Goal: Task Accomplishment & Management: Use online tool/utility

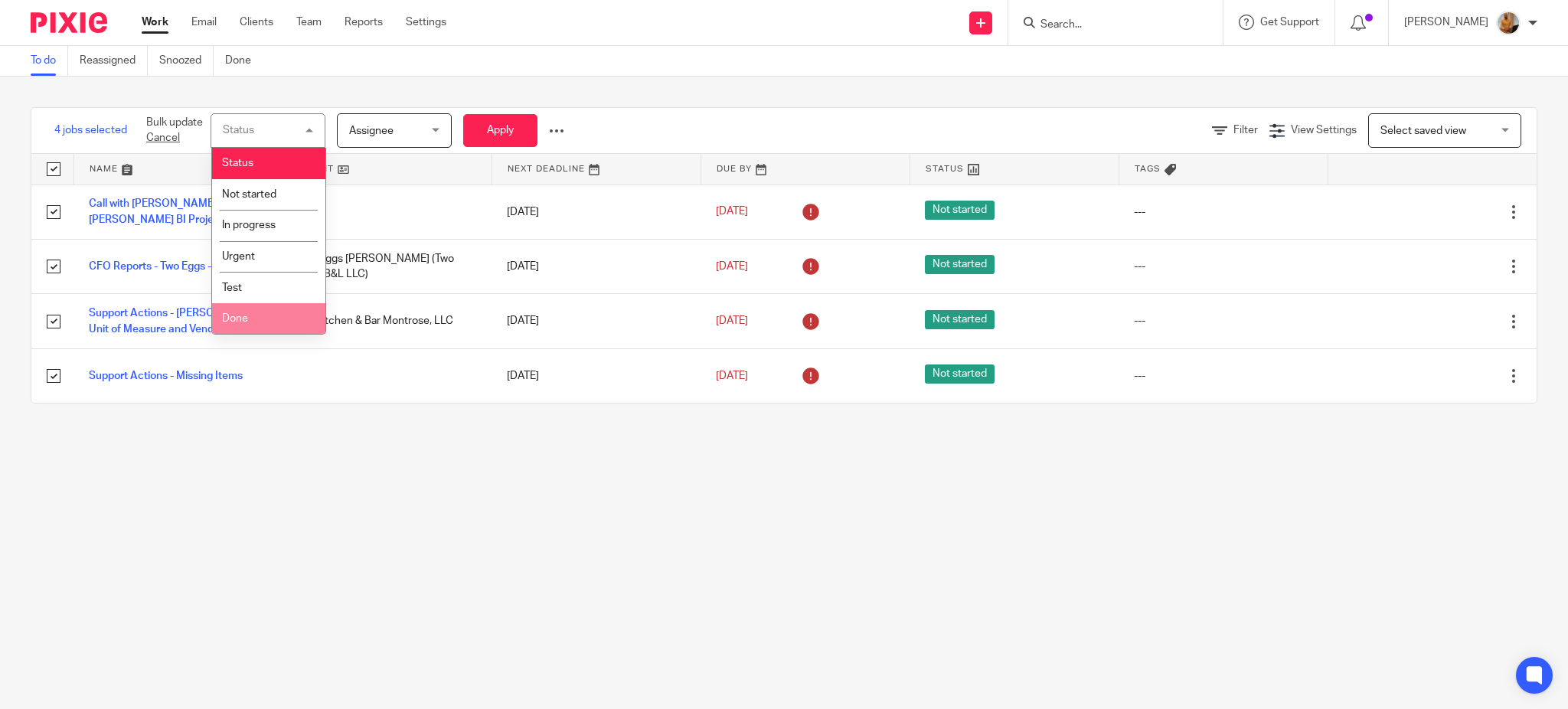
click at [259, 306] on li "Done" at bounding box center [268, 319] width 113 height 32
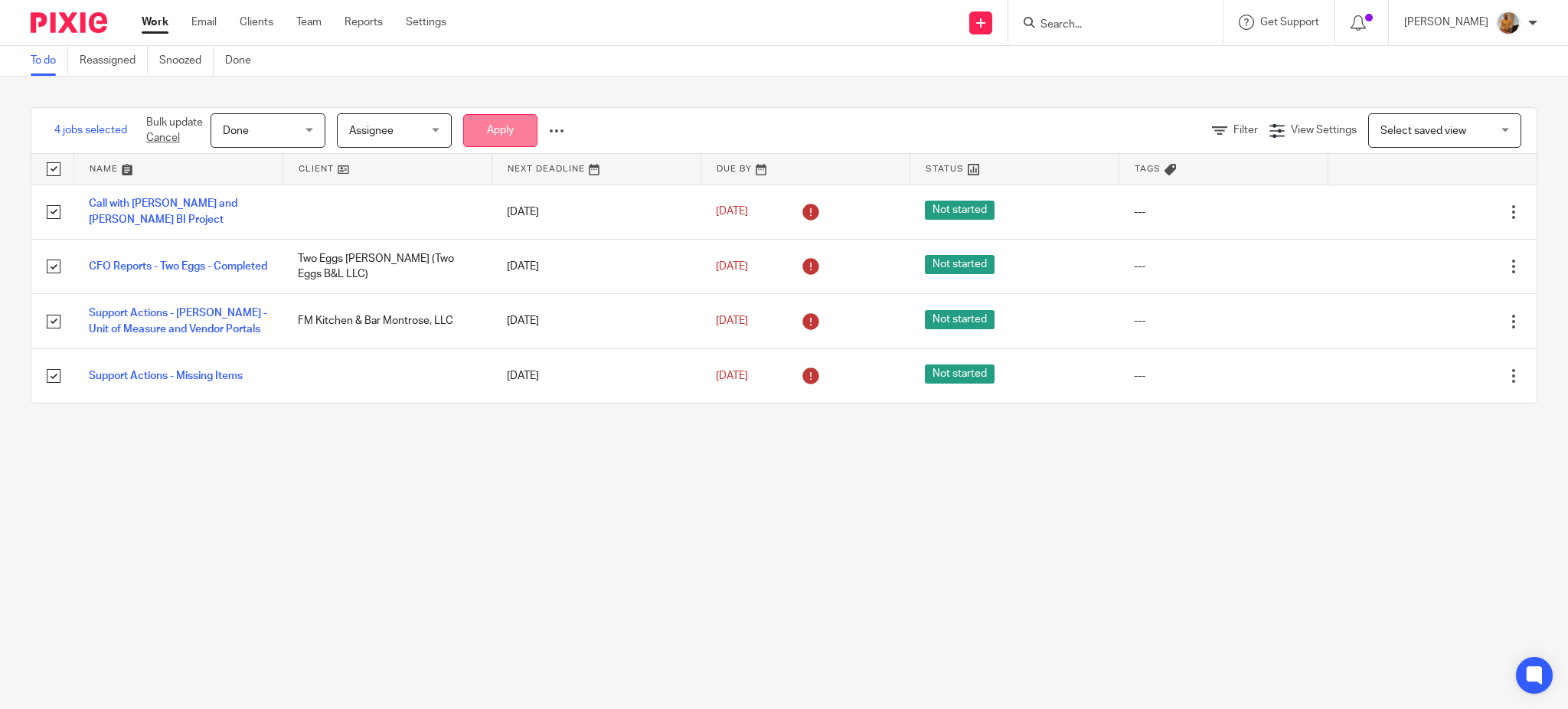
click at [528, 135] on button "Apply" at bounding box center [500, 130] width 74 height 33
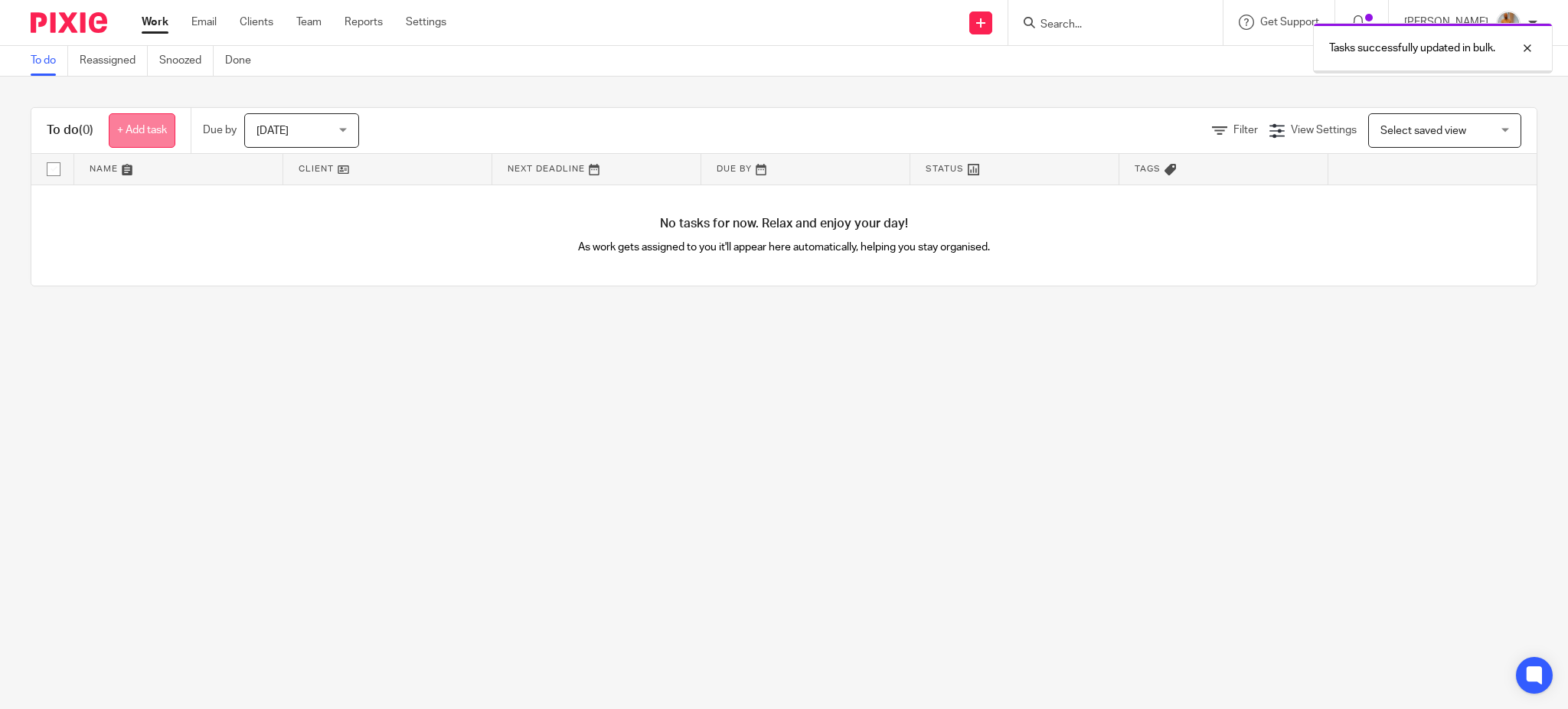
click at [163, 129] on link "+ Add task" at bounding box center [141, 130] width 66 height 35
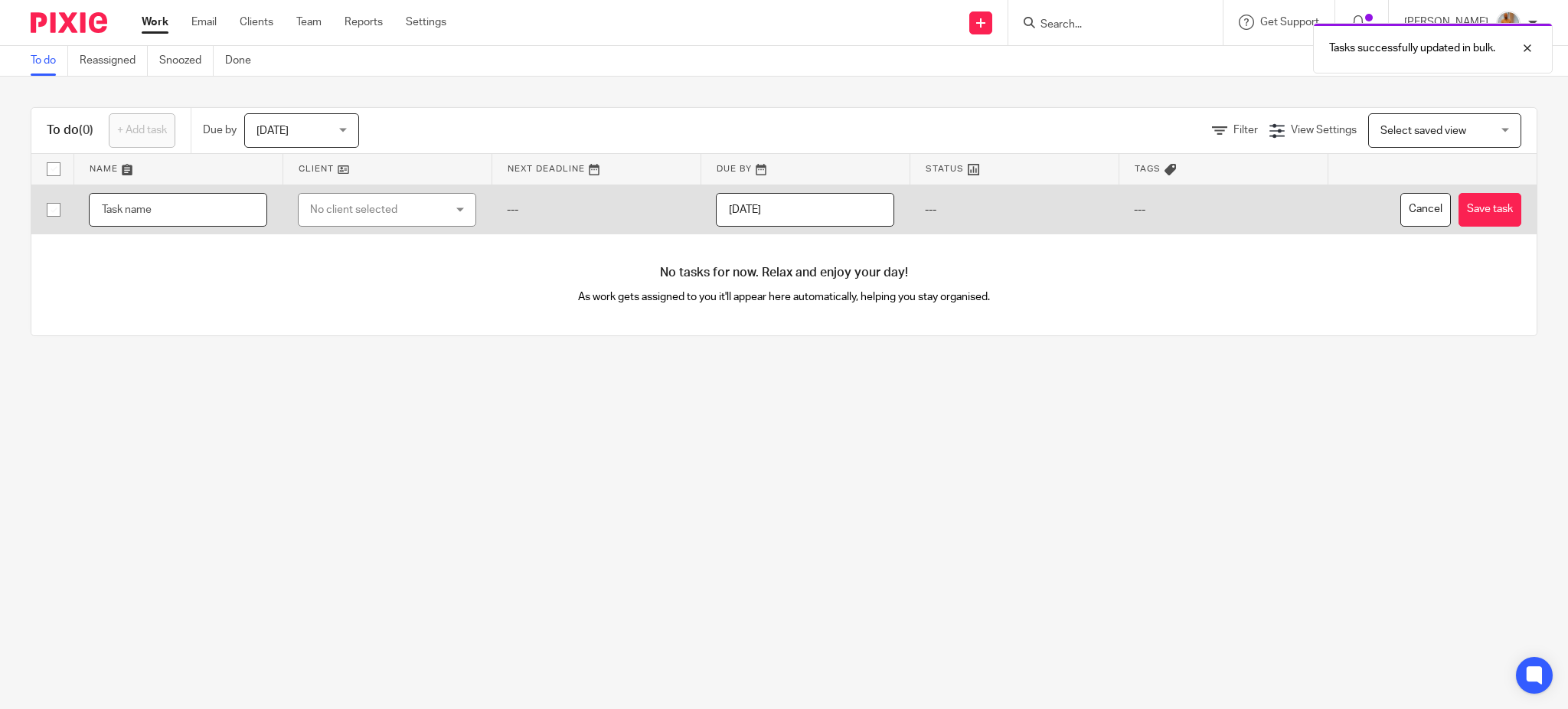
click at [182, 218] on input "text" at bounding box center [178, 209] width 178 height 35
type input "Call with [PERSON_NAME] - First Insights on New Tasks/Deparment News"
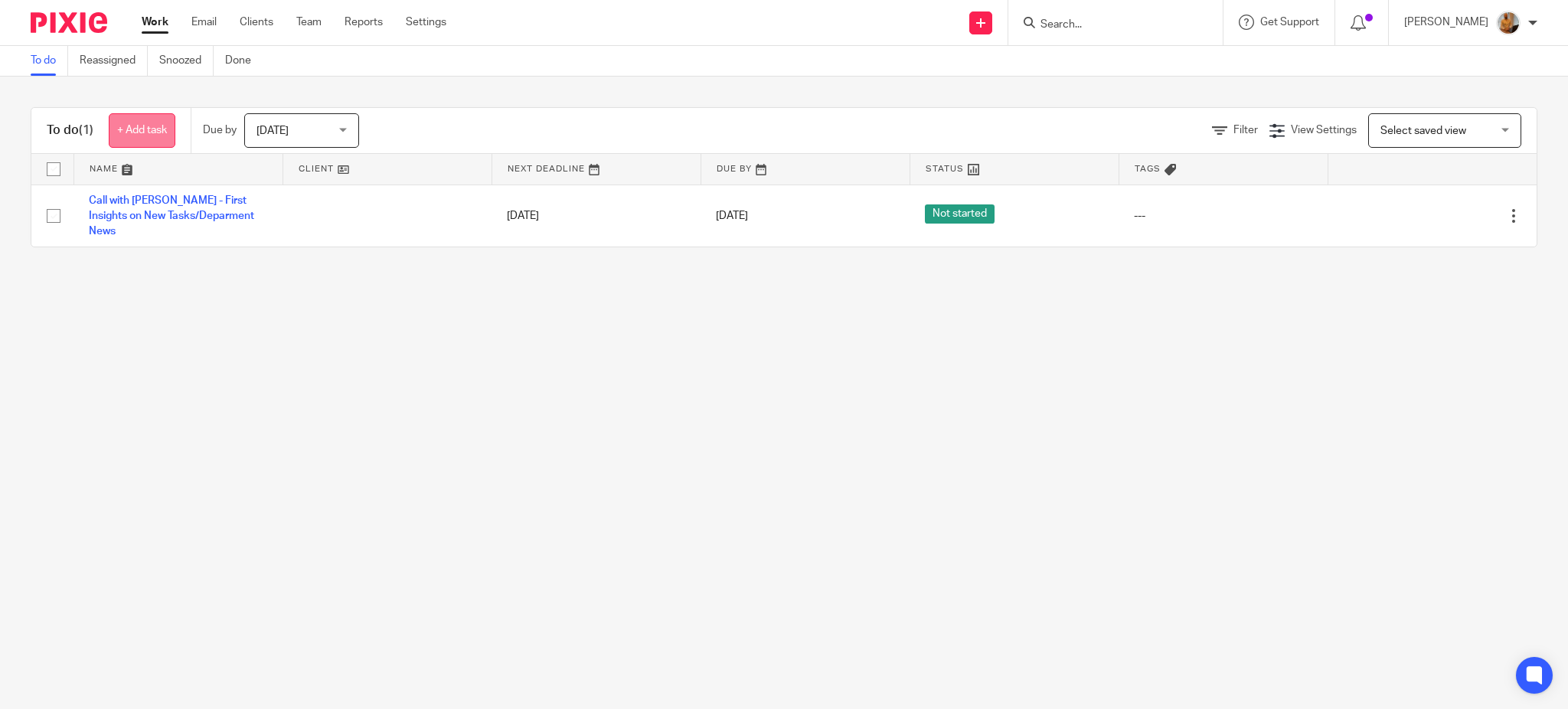
click at [142, 124] on link "+ Add task" at bounding box center [141, 130] width 66 height 35
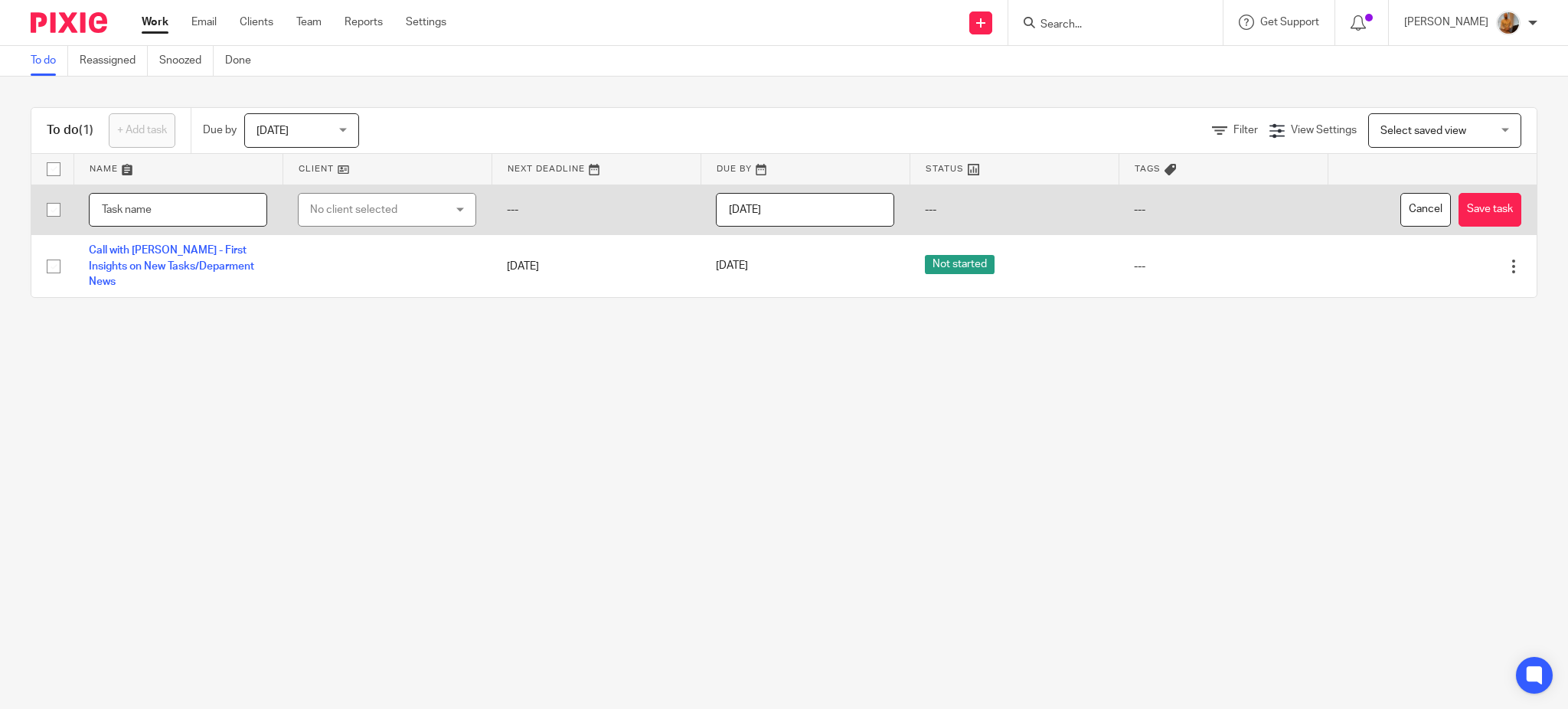
click at [147, 211] on input "text" at bounding box center [178, 209] width 178 height 35
type input "Invoice Approval/DTP/Missing Items"
click at [369, 206] on div "No client selected" at bounding box center [377, 209] width 133 height 32
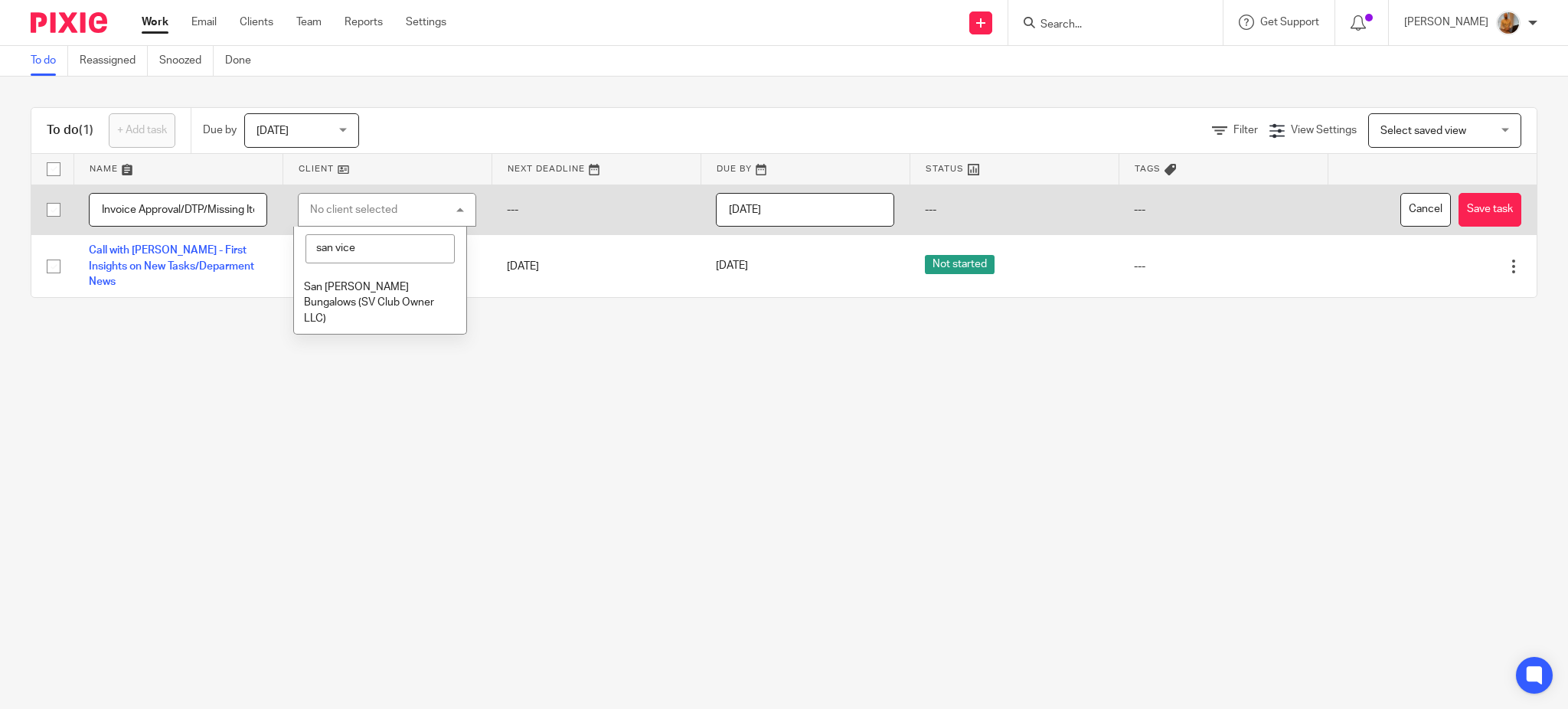
type input "san vice"
click at [374, 309] on li "San [PERSON_NAME] Bungalows (SV Club Owner LLC)" at bounding box center [380, 302] width 172 height 63
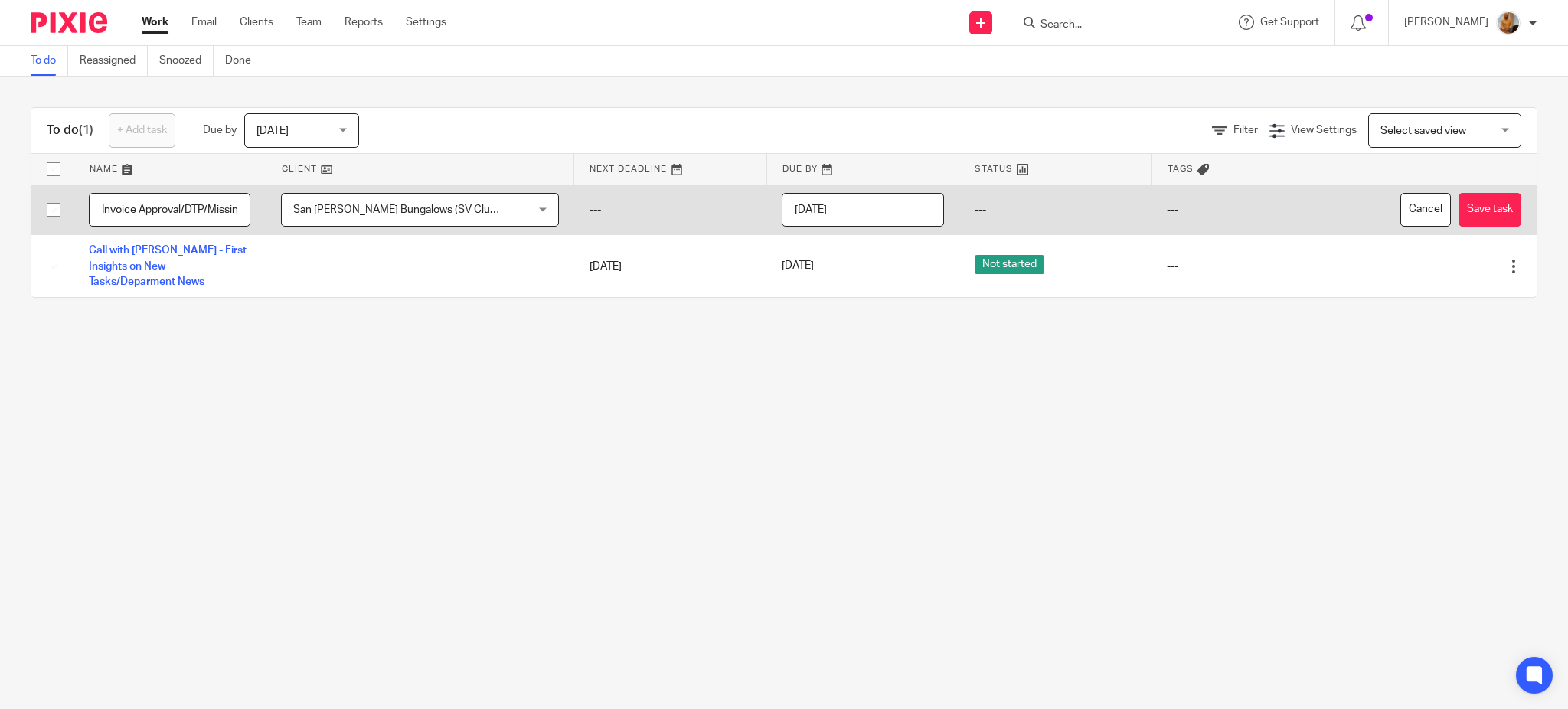
click at [540, 434] on main "To do Reassigned Snoozed Done To do (1) + Add task Due by Today Today Today Tom…" at bounding box center [784, 354] width 1568 height 709
click at [1469, 209] on button "Save task" at bounding box center [1490, 209] width 63 height 35
